Goal: Transaction & Acquisition: Purchase product/service

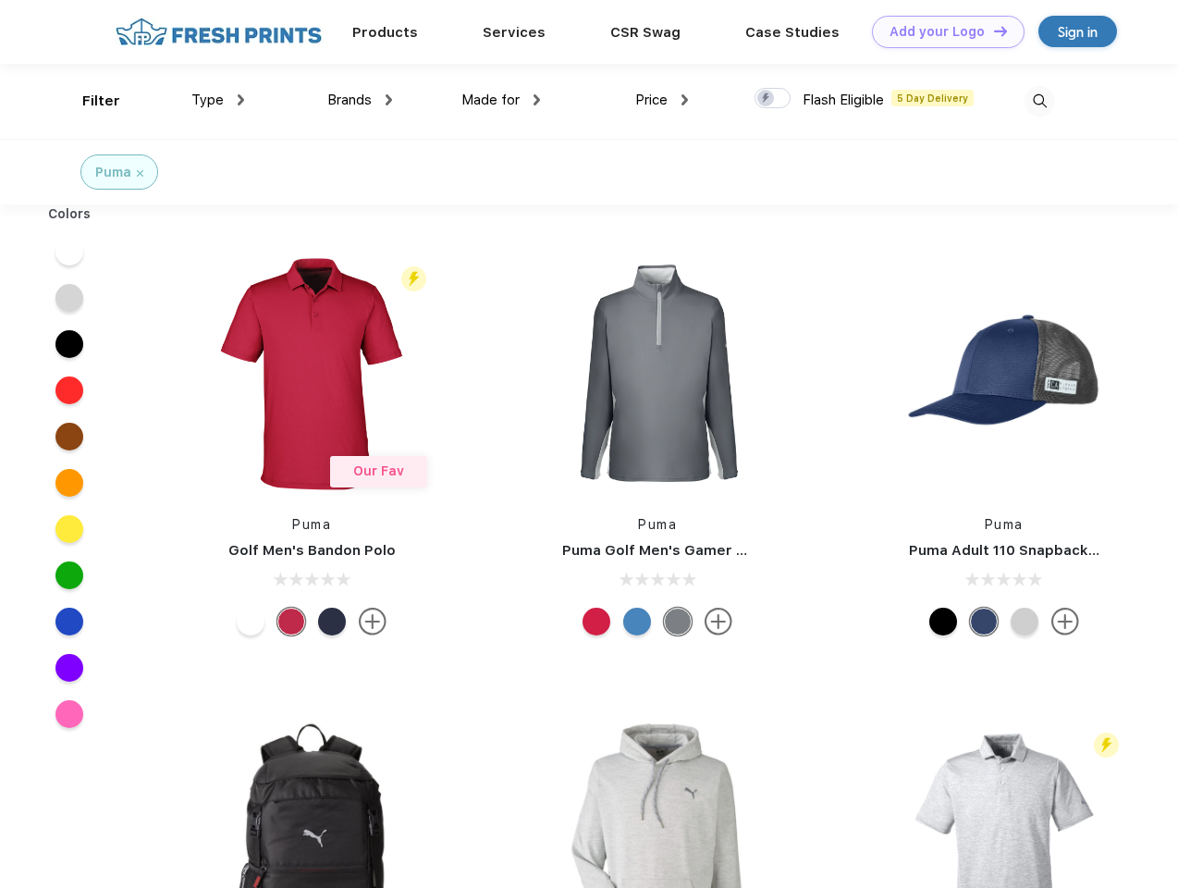
click at [941, 31] on link "Add your Logo Design Tool" at bounding box center [948, 32] width 153 height 32
click at [0, 0] on div "Design Tool" at bounding box center [0, 0] width 0 height 0
click at [992, 31] on link "Add your Logo Design Tool" at bounding box center [948, 32] width 153 height 32
click at [89, 101] on div "Filter" at bounding box center [101, 101] width 38 height 21
click at [218, 100] on span "Type" at bounding box center [207, 100] width 32 height 17
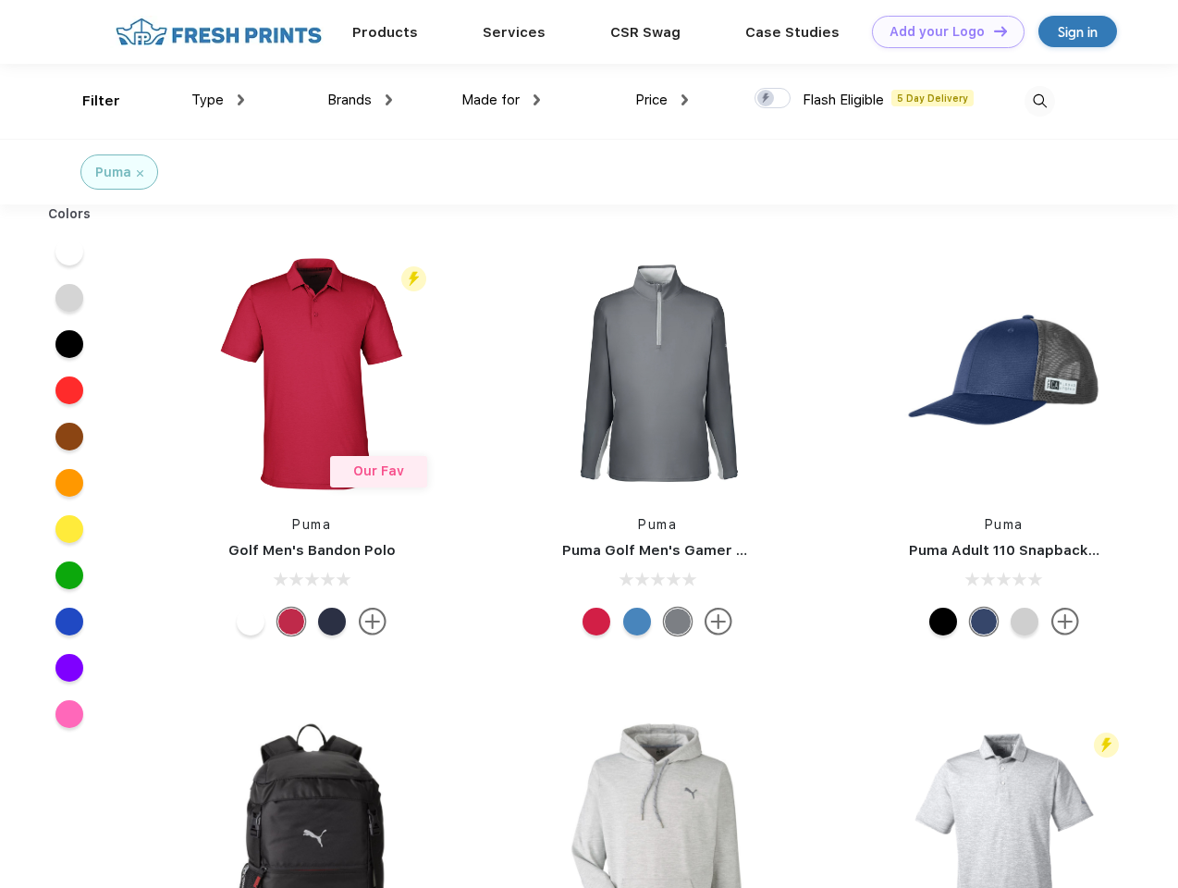
click at [360, 100] on span "Brands" at bounding box center [349, 100] width 44 height 17
click at [501, 100] on span "Made for" at bounding box center [490, 100] width 58 height 17
click at [662, 100] on span "Price" at bounding box center [651, 100] width 32 height 17
click at [773, 99] on div at bounding box center [772, 98] width 36 height 20
click at [766, 99] on input "checkbox" at bounding box center [760, 93] width 12 height 12
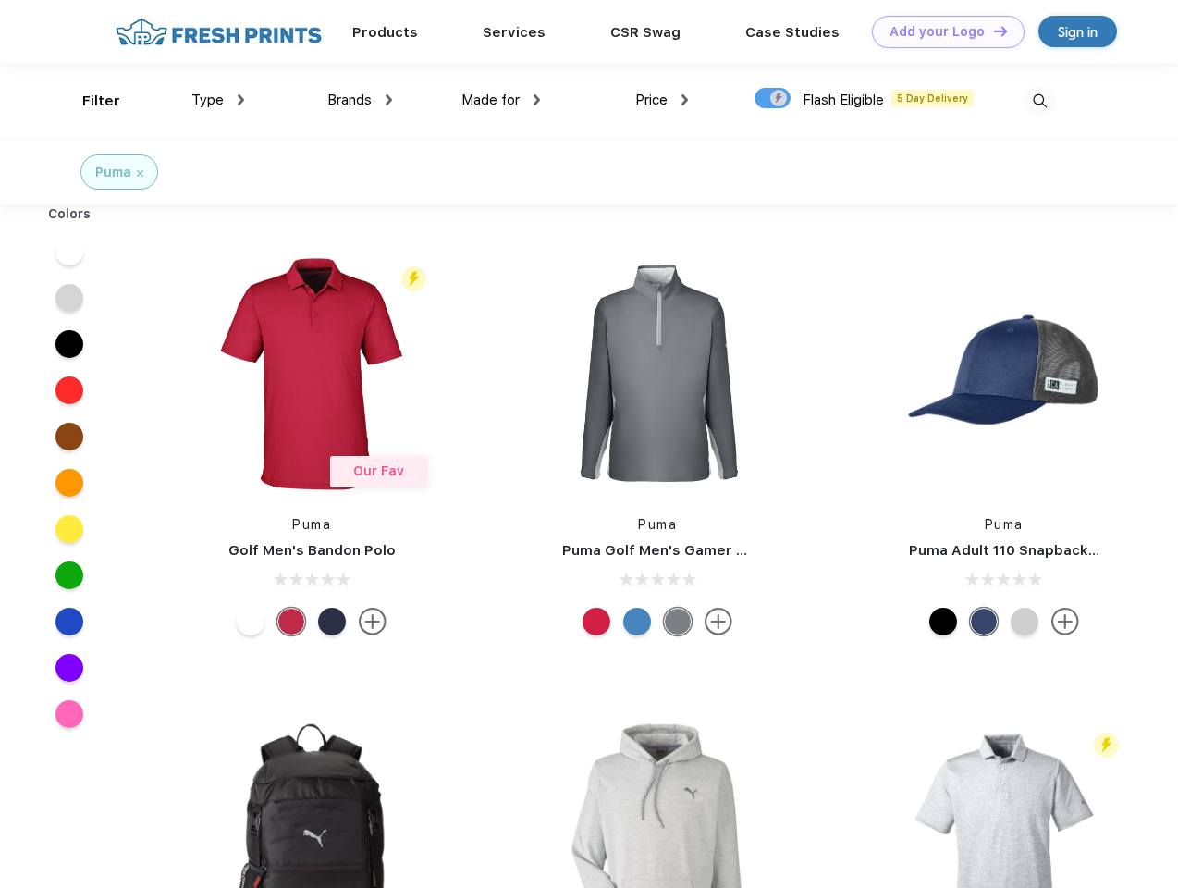
click at [1039, 101] on img at bounding box center [1039, 101] width 31 height 31
